Goal: Information Seeking & Learning: Learn about a topic

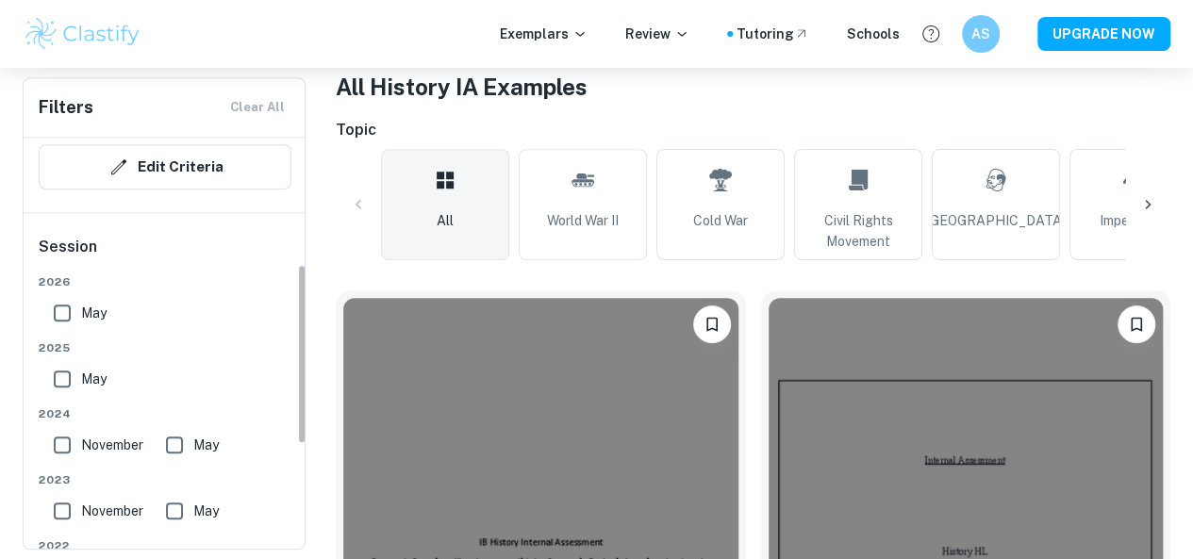
scroll to position [377, 0]
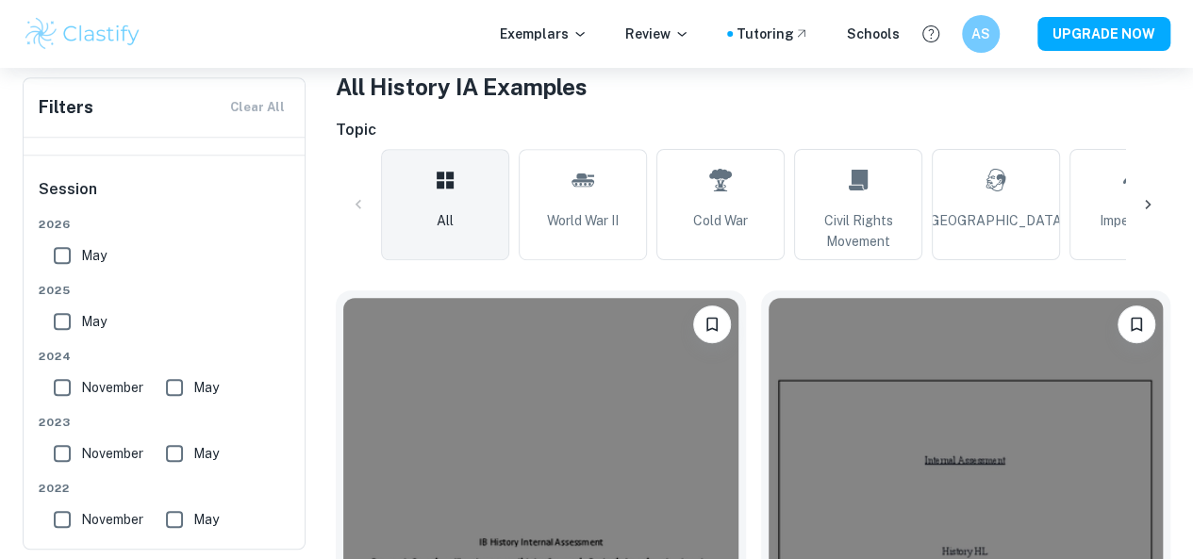
click at [66, 256] on input "May" at bounding box center [62, 256] width 38 height 38
checkbox input "true"
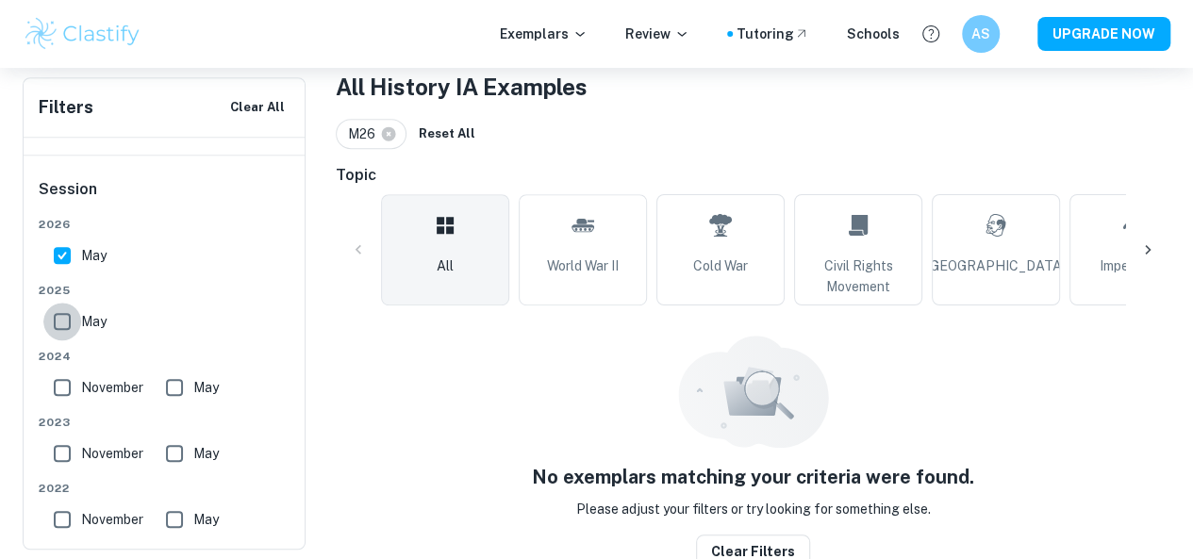
click at [58, 320] on input "May" at bounding box center [62, 322] width 38 height 38
checkbox input "true"
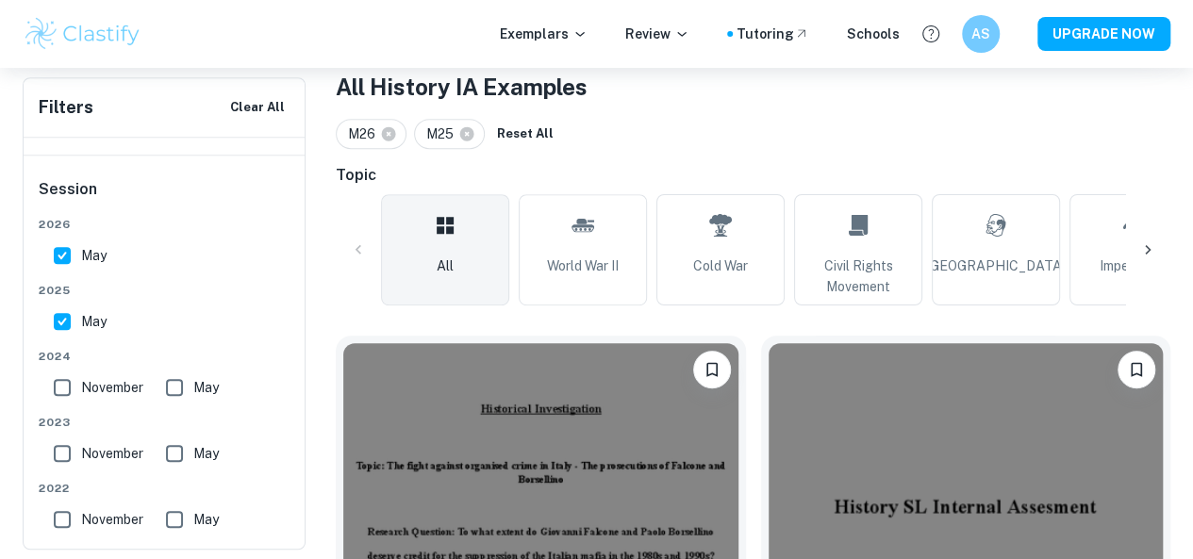
click at [62, 259] on input "May" at bounding box center [62, 256] width 38 height 38
checkbox input "false"
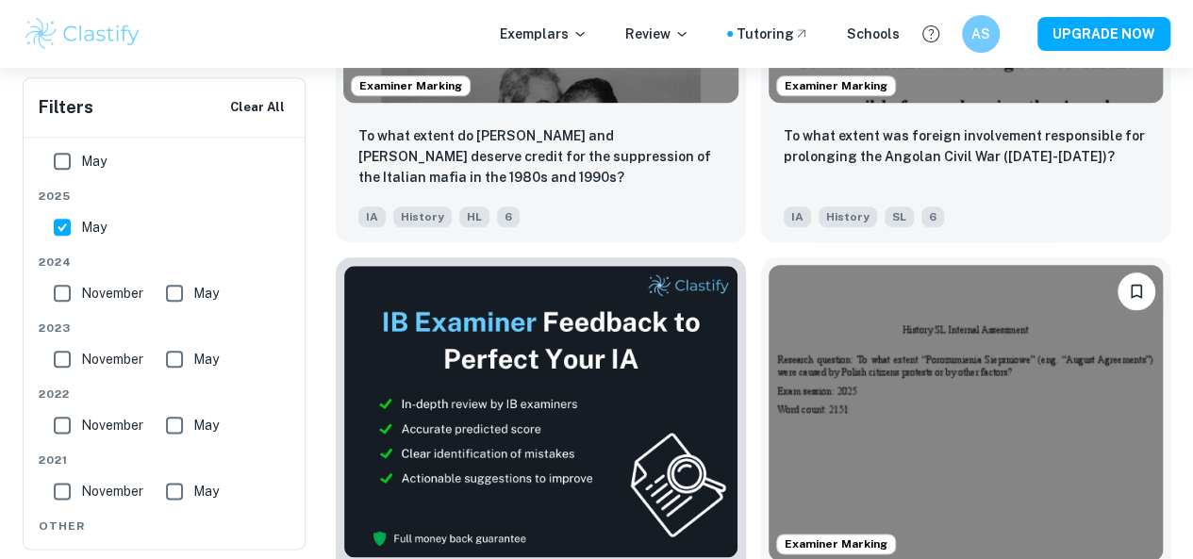
scroll to position [943, 0]
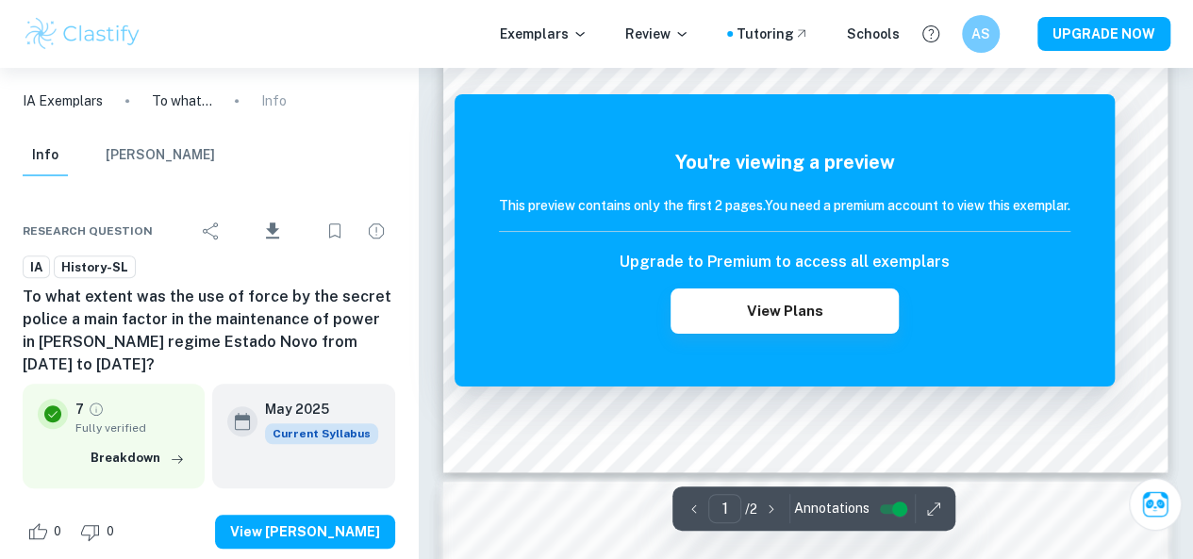
scroll to position [849, 0]
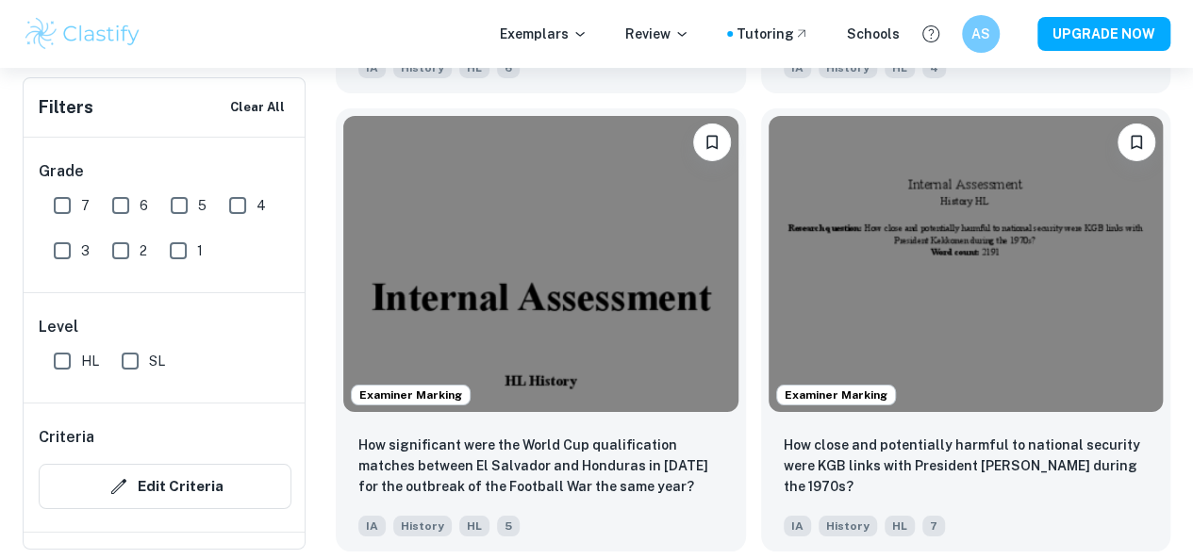
scroll to position [3396, 0]
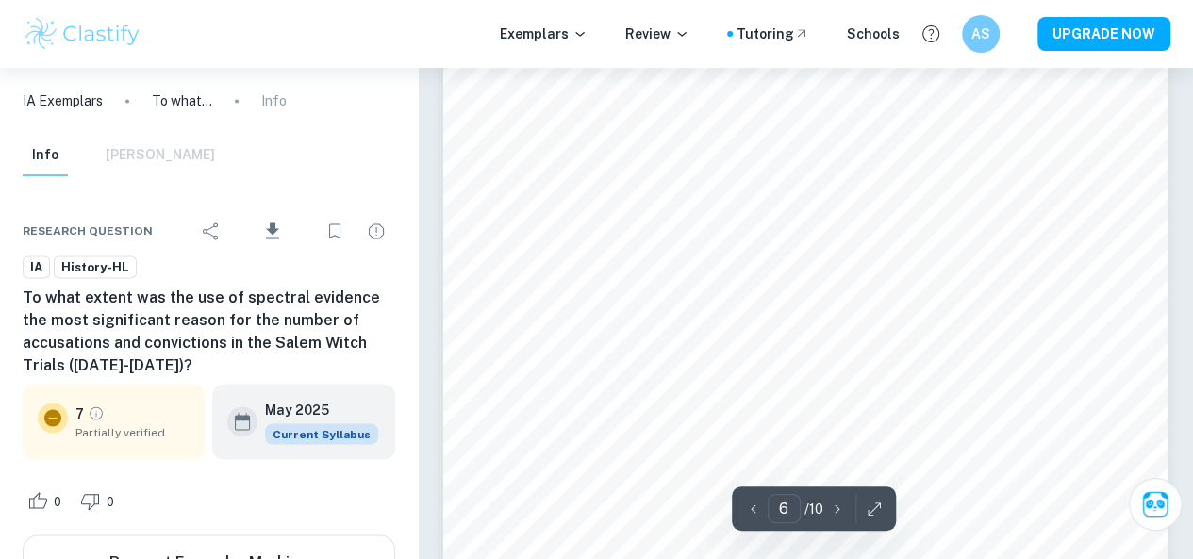
scroll to position [5189, 0]
type input "10"
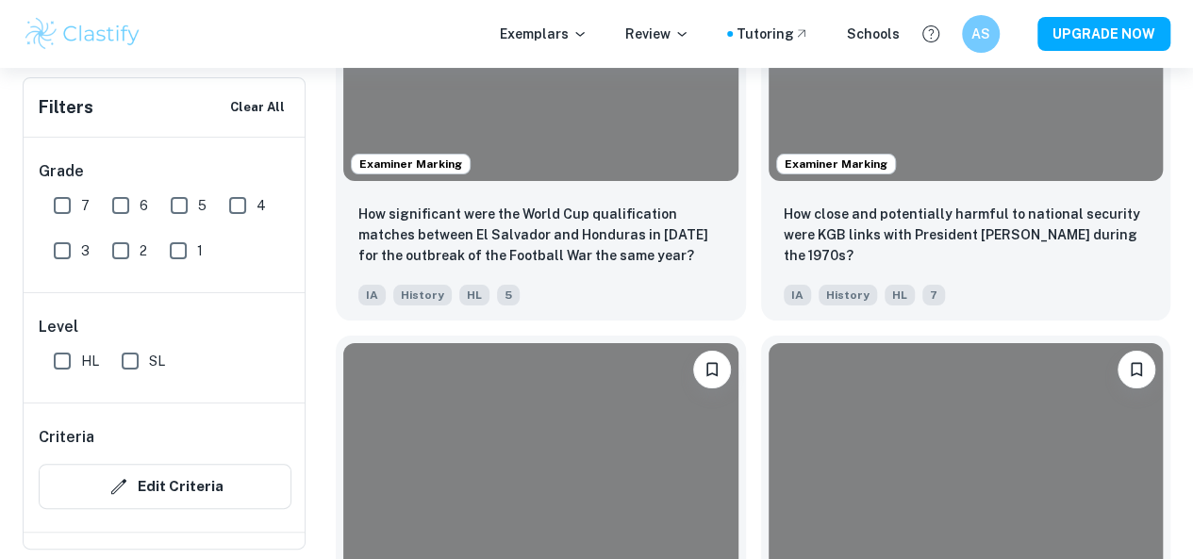
scroll to position [3667, 0]
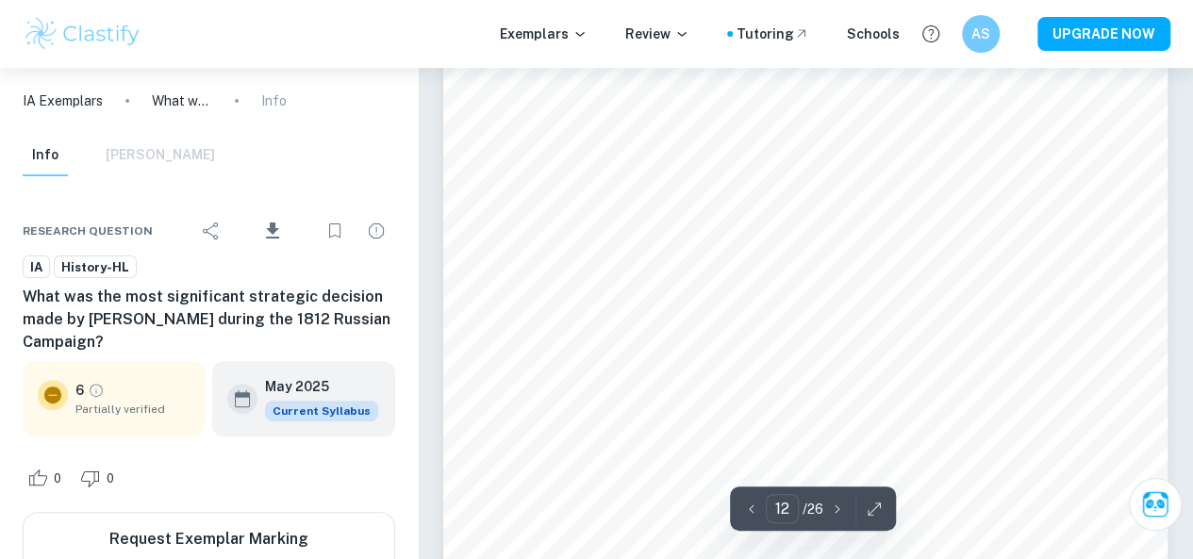
scroll to position [11322, 0]
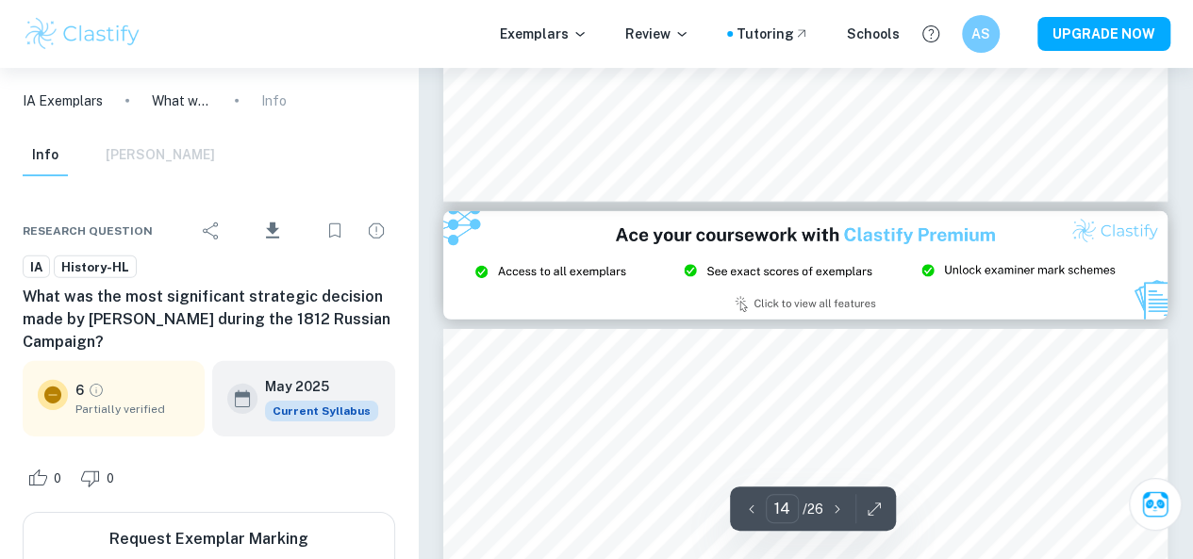
type input "15"
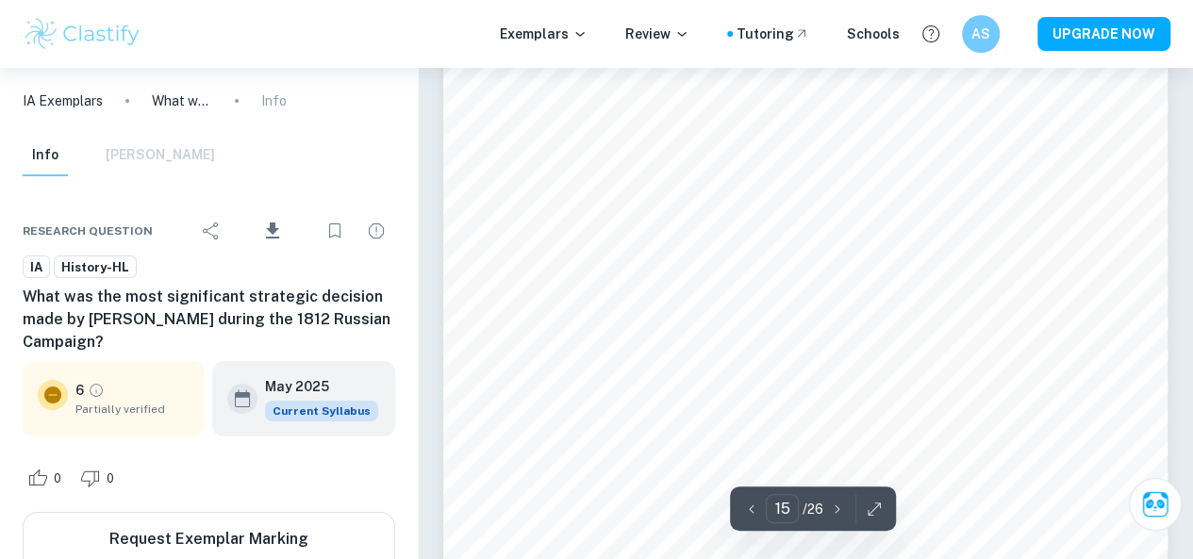
scroll to position [13963, 0]
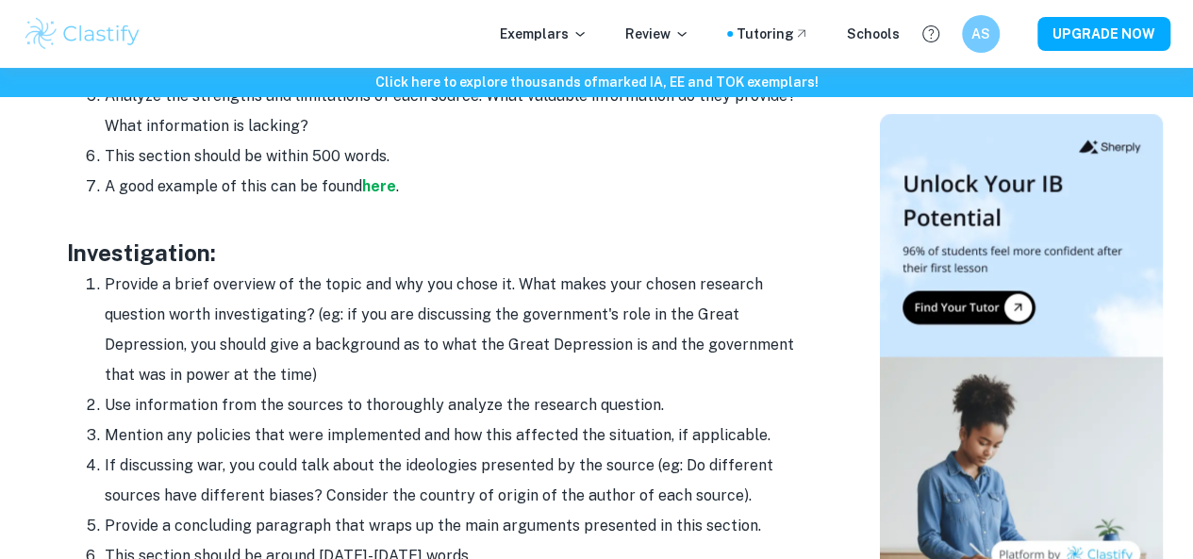
scroll to position [1793, 0]
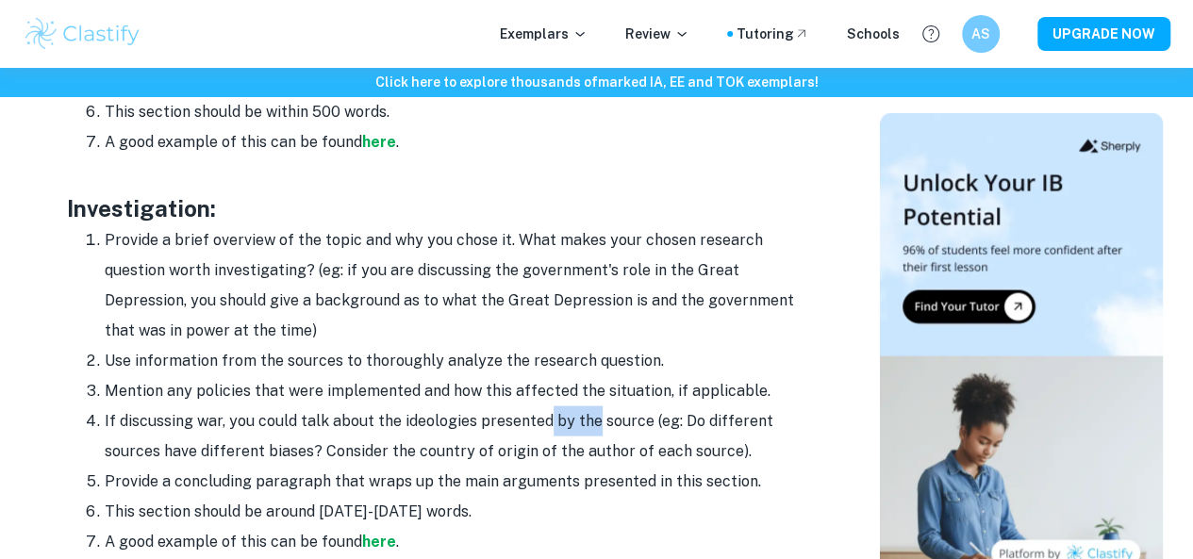
drag, startPoint x: 547, startPoint y: 425, endPoint x: 594, endPoint y: 431, distance: 47.6
click at [594, 431] on li "If discussing war, you could talk about the ideologies presented by the source …" at bounding box center [463, 437] width 717 height 60
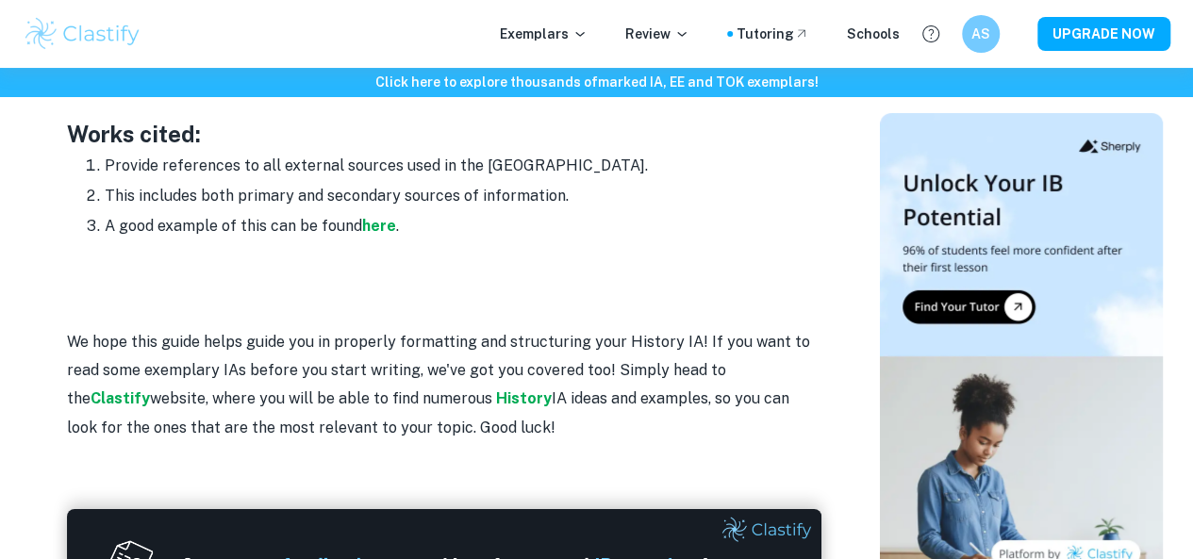
scroll to position [2830, 0]
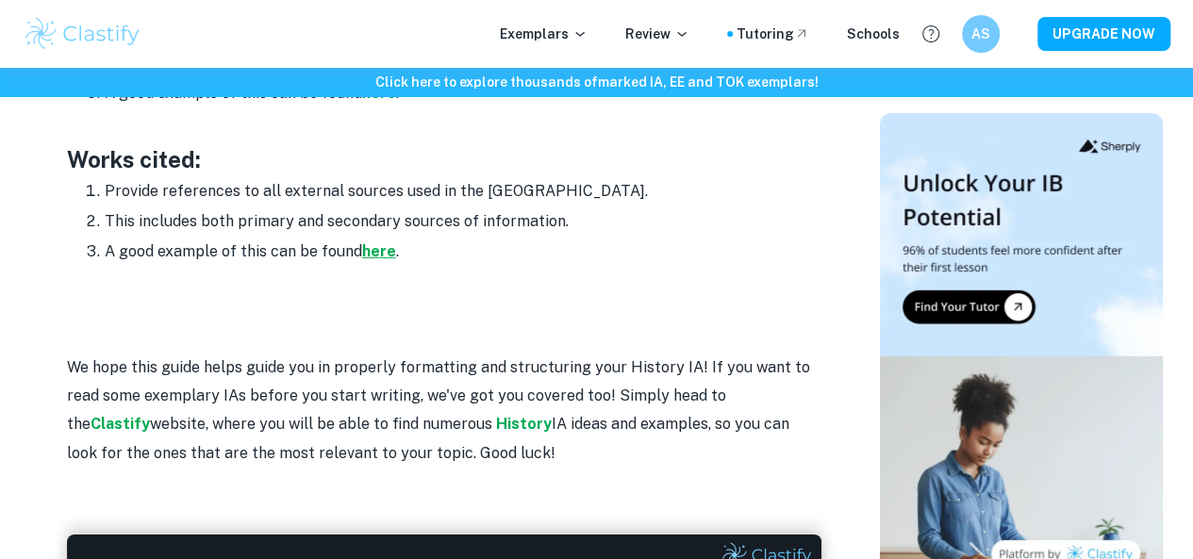
click at [384, 256] on strong "here" at bounding box center [379, 251] width 34 height 18
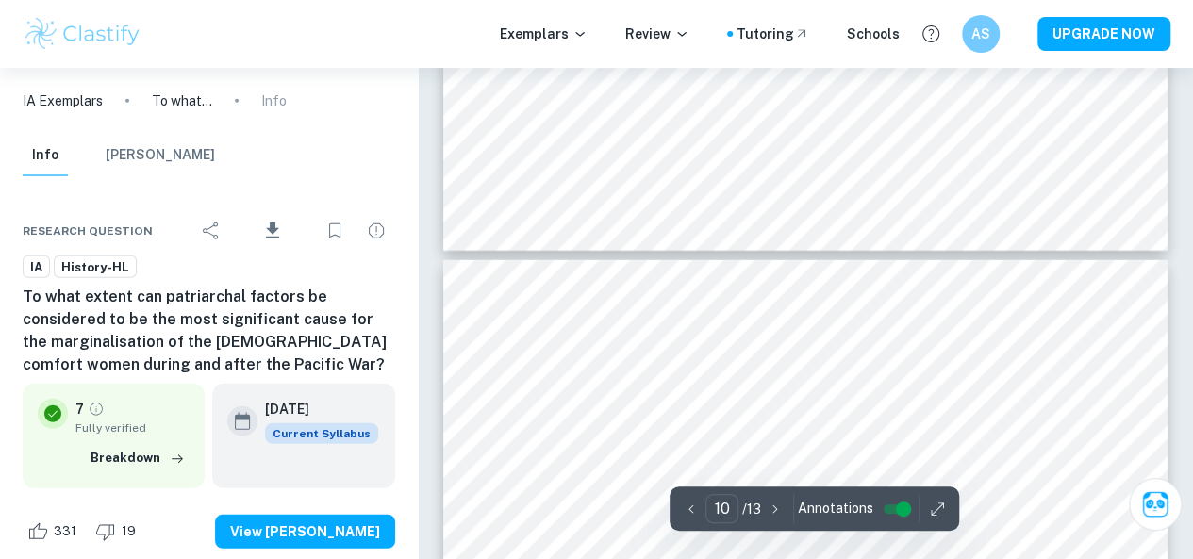
scroll to position [9623, 0]
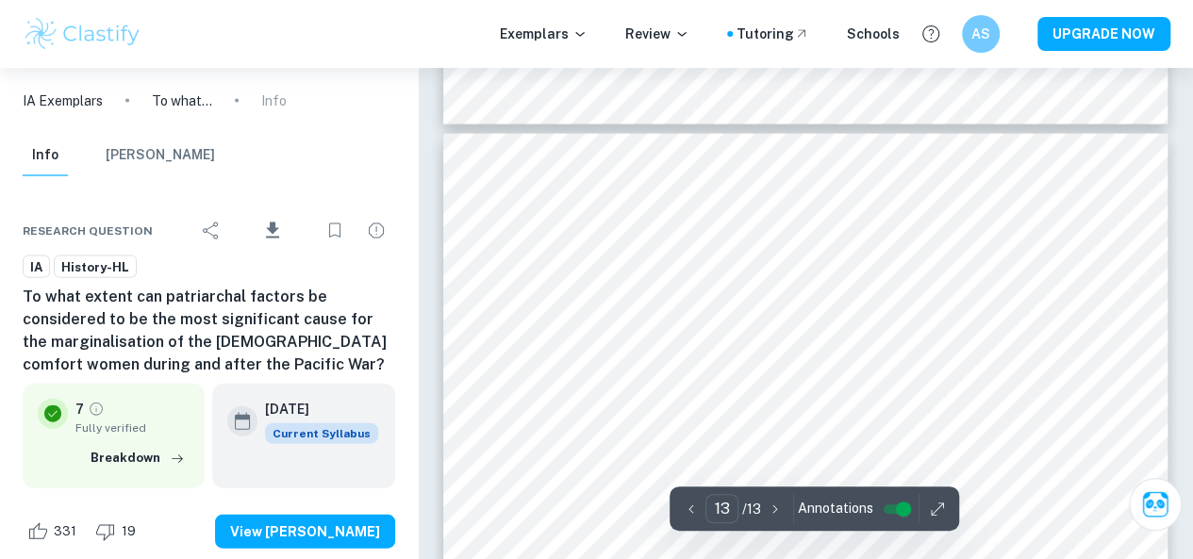
type input "12"
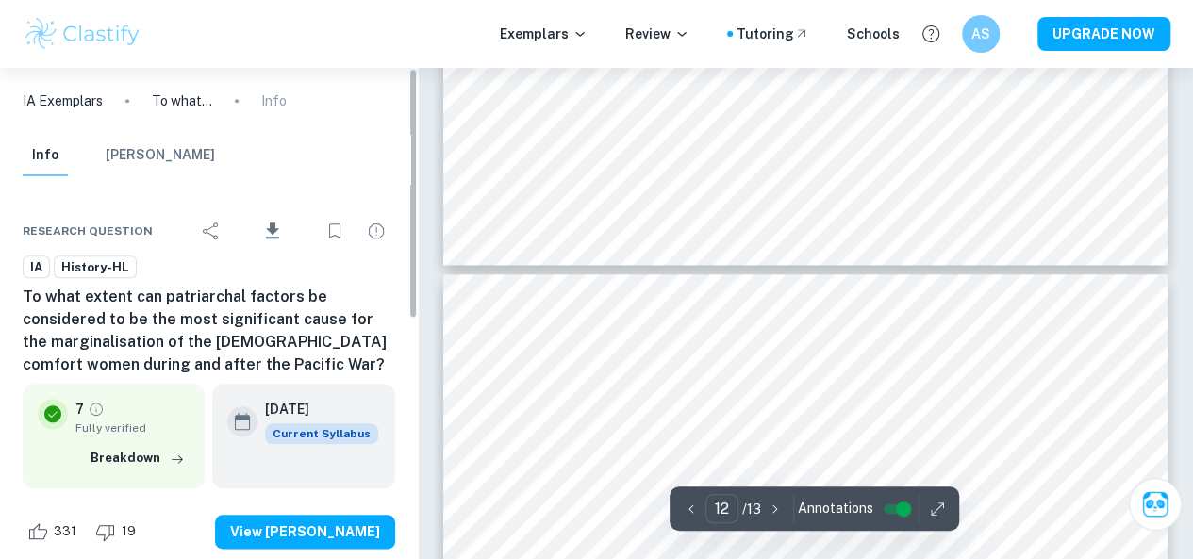
scroll to position [11540, 0]
